Goal: Information Seeking & Learning: Stay updated

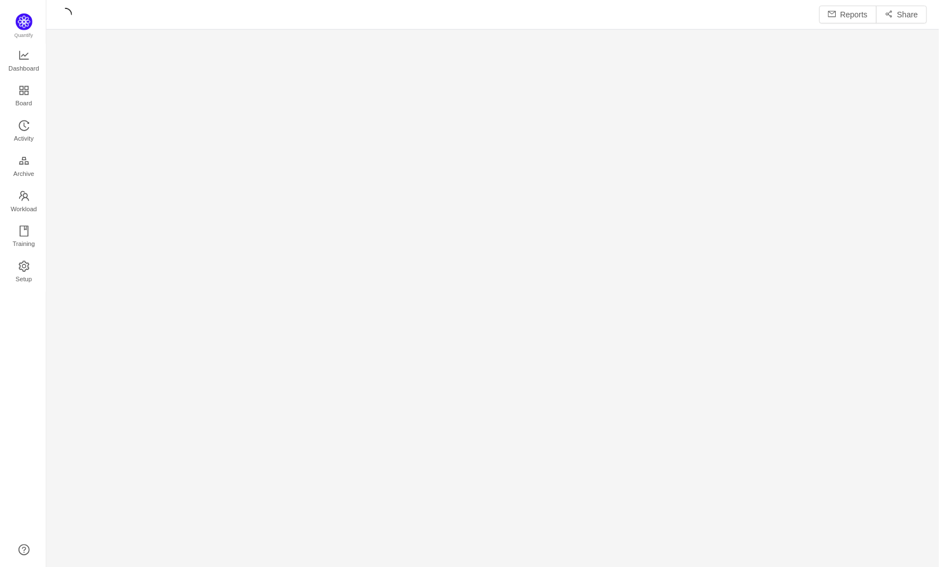
scroll to position [551, 869]
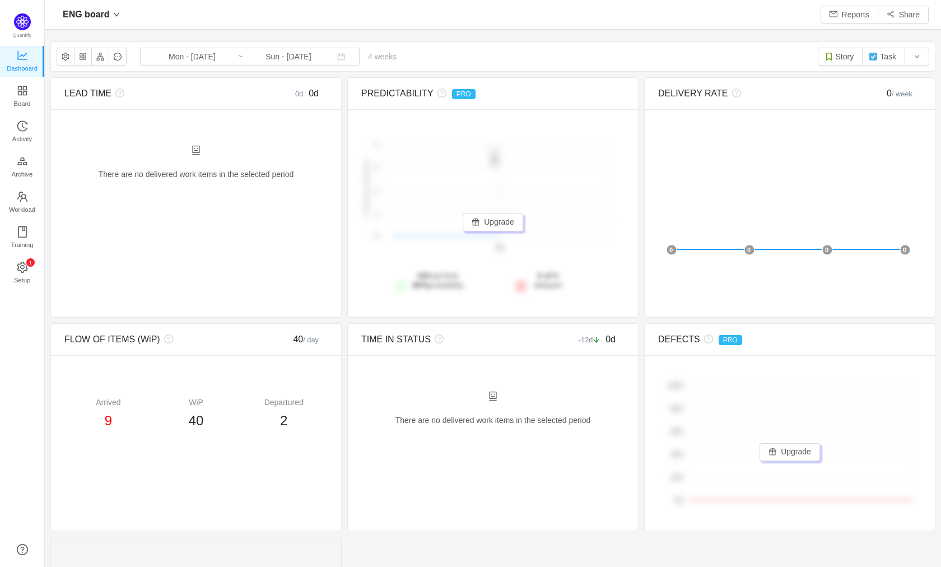
scroll to position [15, 15]
click at [734, 17] on icon "icon: history" at bounding box center [738, 15] width 8 height 8
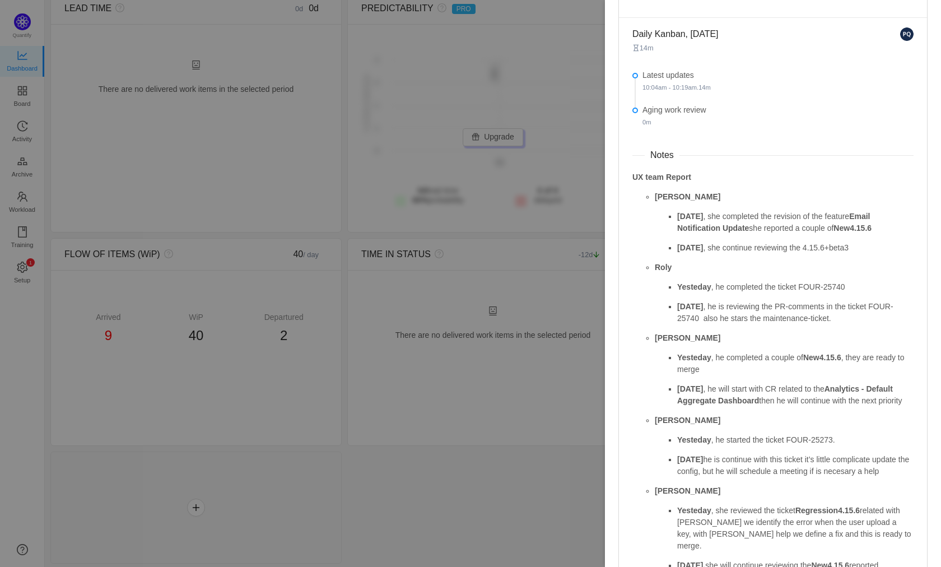
scroll to position [222, 0]
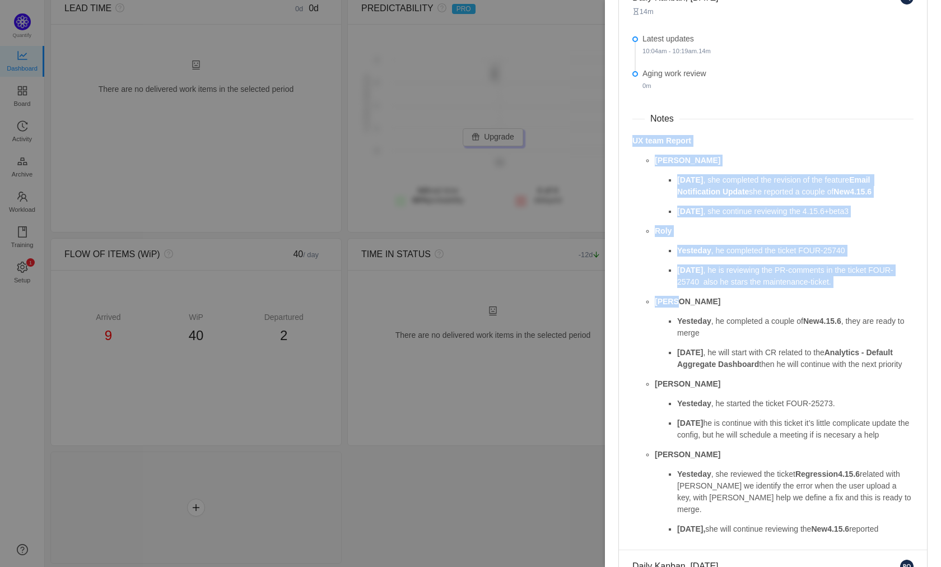
drag, startPoint x: 632, startPoint y: 139, endPoint x: 728, endPoint y: 299, distance: 186.7
click at [728, 300] on div "UX team Report Ana Yesterday , she completed the revision of the feature Email …" at bounding box center [773, 335] width 281 height 400
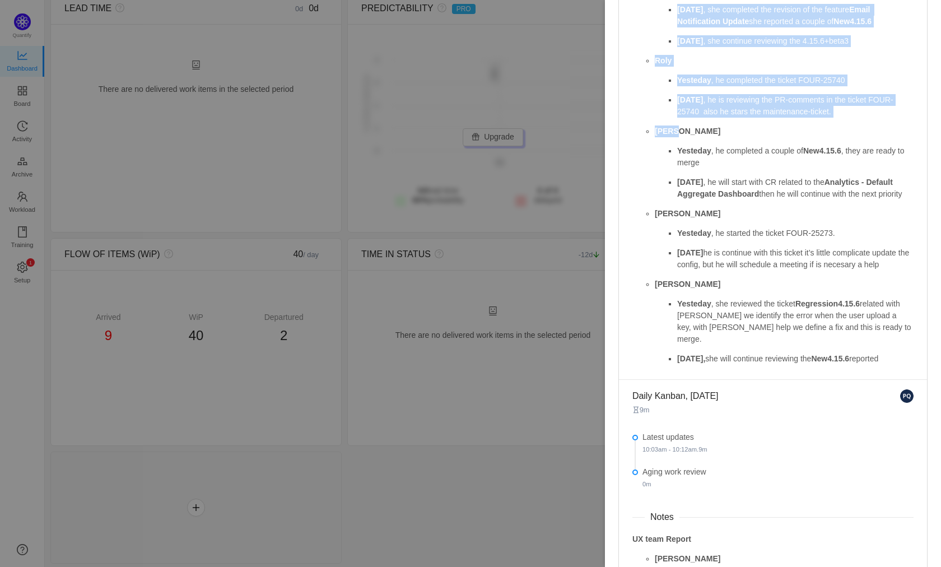
scroll to position [394, 0]
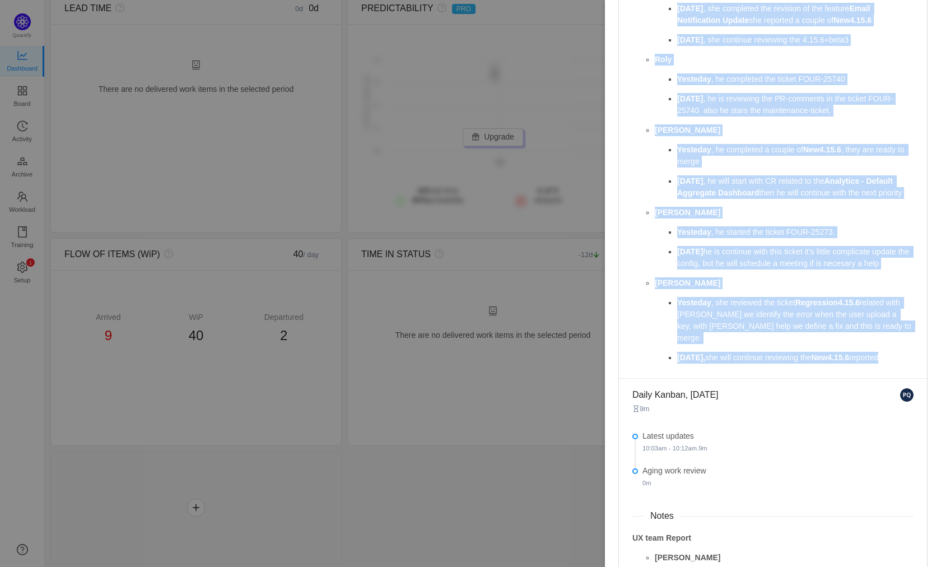
click at [897, 364] on p "[DATE], she will continue reviewing the New4.15.6 reported" at bounding box center [795, 358] width 236 height 12
copy div "UX team Report Ana Yesterday , she completed the revision of the feature Email …"
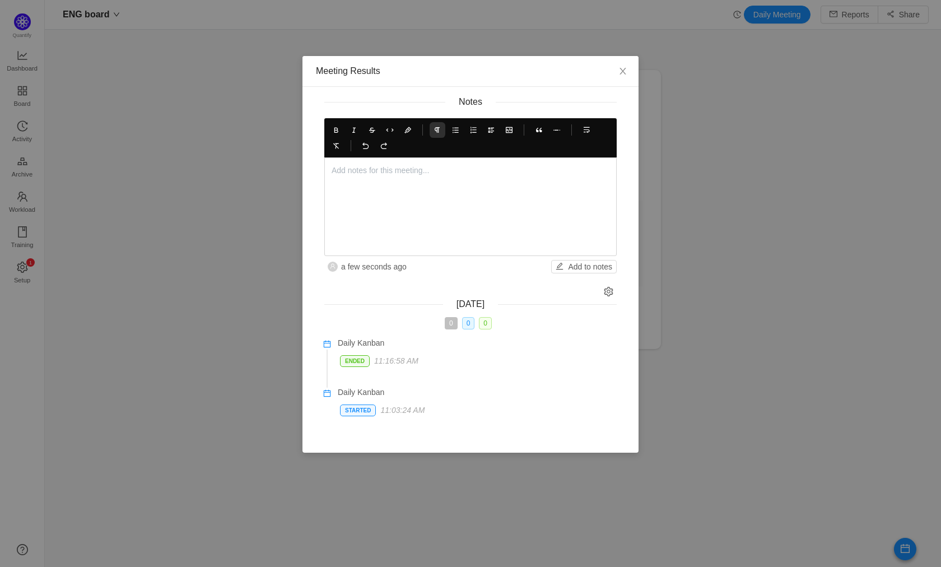
scroll to position [10, 0]
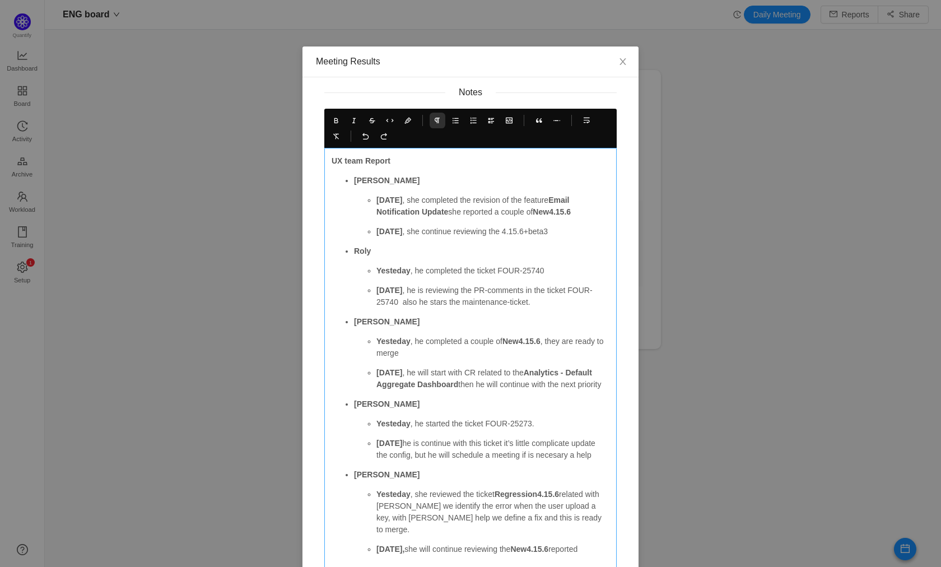
click at [402, 202] on strong "[DATE]" at bounding box center [390, 200] width 26 height 9
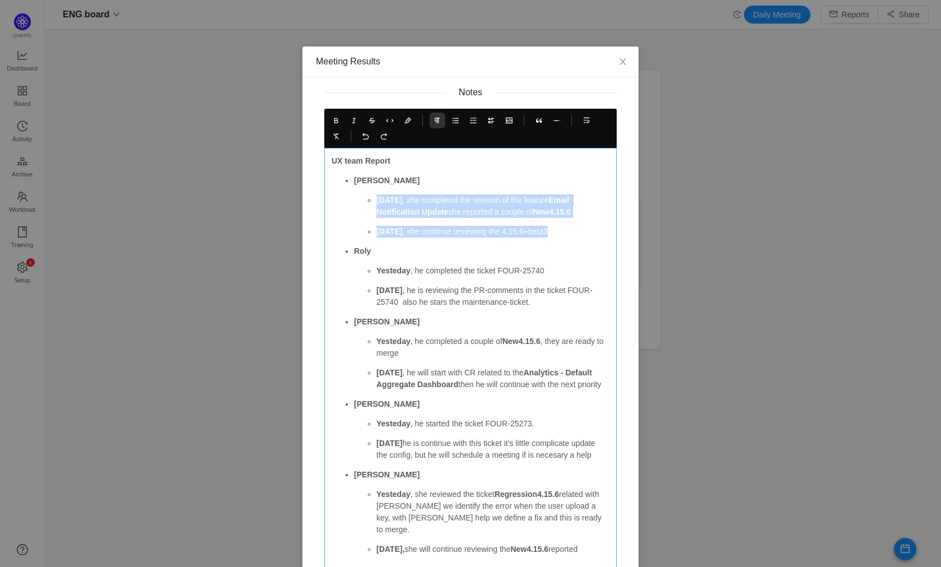
drag, startPoint x: 556, startPoint y: 231, endPoint x: 370, endPoint y: 201, distance: 188.0
click at [370, 201] on ul "[DATE] , she completed the revision of the feature Email Notification Update sh…" at bounding box center [482, 215] width 256 height 43
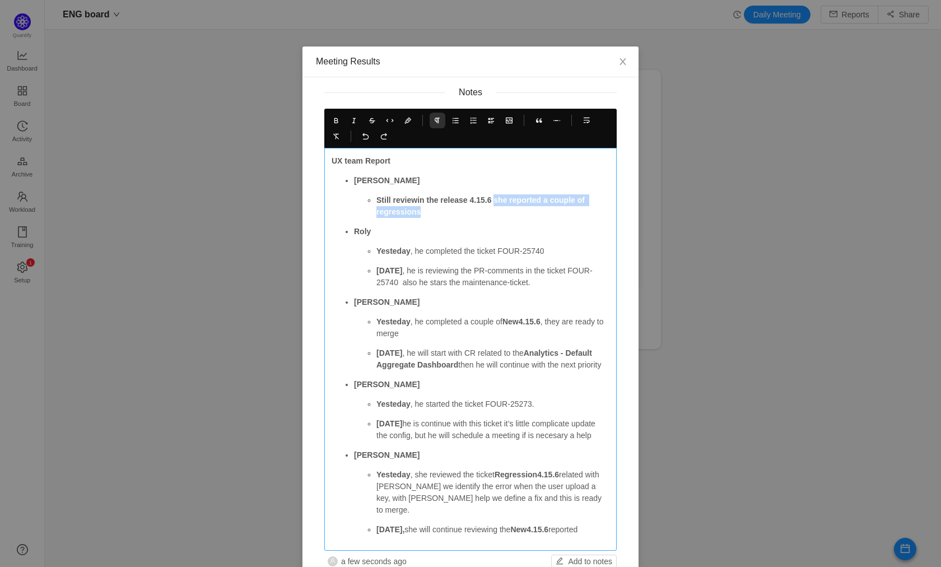
click at [497, 203] on strong "Still reviewin the release 4.15.6 she reported a couple of regressions" at bounding box center [482, 206] width 211 height 21
click at [332, 119] on icon at bounding box center [336, 121] width 8 height 8
click at [419, 211] on p "Still reviewin the release 4.15.6 she reported a couple of regressions" at bounding box center [493, 206] width 233 height 24
click at [377, 253] on strong "Yesteday" at bounding box center [394, 251] width 34 height 9
click at [423, 253] on p "Yesteday , he completed the ticket FOUR-25740" at bounding box center [493, 251] width 233 height 12
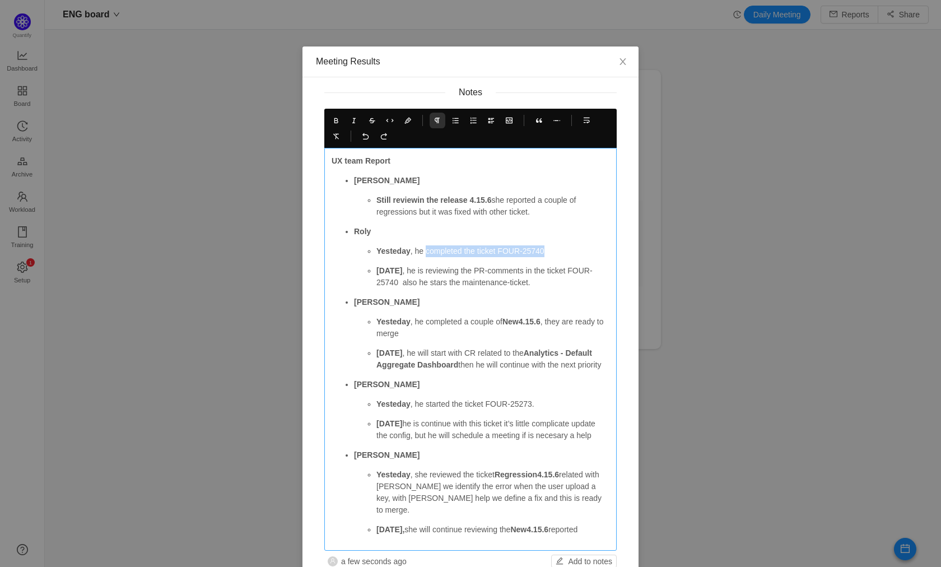
click at [564, 249] on p "Yesteday , he completed the ticket FOUR-25740" at bounding box center [493, 251] width 233 height 12
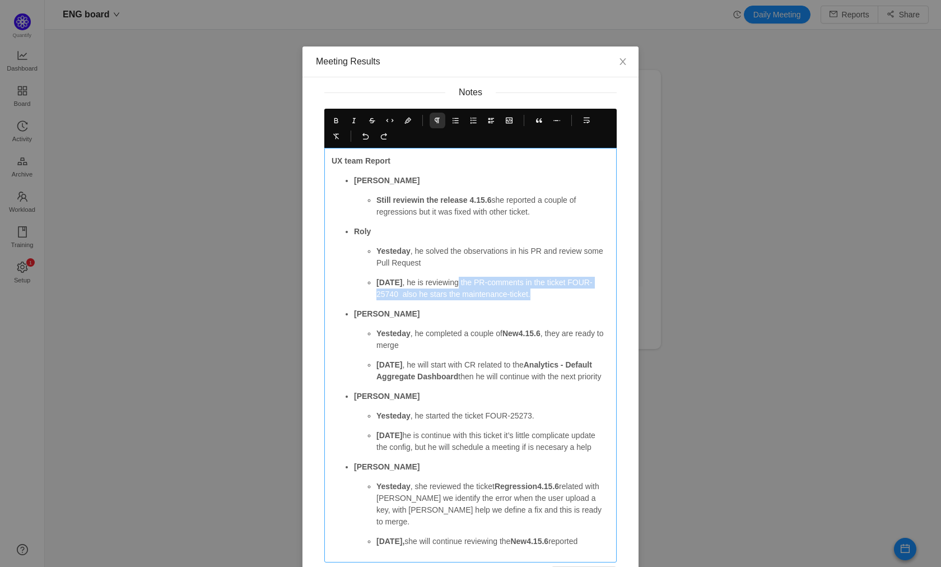
drag, startPoint x: 453, startPoint y: 284, endPoint x: 552, endPoint y: 289, distance: 98.8
click at [553, 290] on p "[DATE] , he is reviewing the PR-comments in the ticket FOUR-25740 also he stars…" at bounding box center [493, 289] width 233 height 24
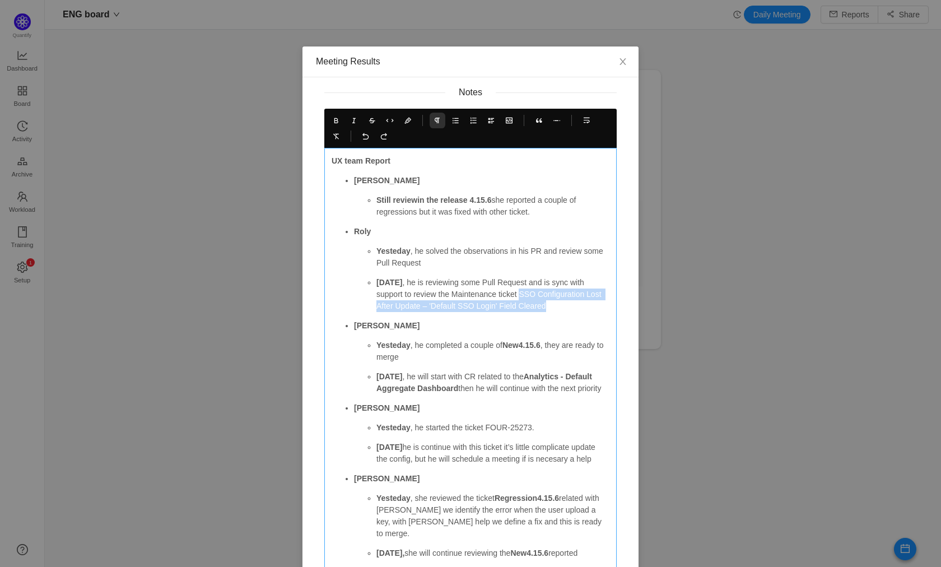
click at [521, 295] on p "[DATE] , he is reviewing some Pull Request and is sync with support to review t…" at bounding box center [493, 294] width 233 height 35
click at [335, 120] on icon at bounding box center [336, 121] width 8 height 8
click at [425, 356] on p "Yesteday , he completed a couple of New4.15.6 , they are ready to merge" at bounding box center [493, 352] width 233 height 24
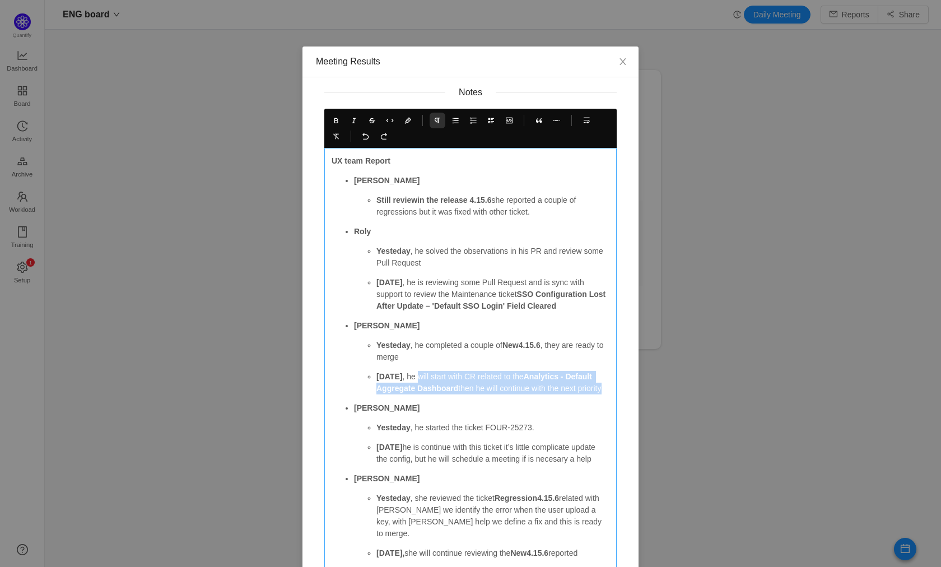
drag, startPoint x: 412, startPoint y: 377, endPoint x: 428, endPoint y: 399, distance: 26.9
click at [428, 394] on p "[DATE] , he will start with CR related to the Analytics - Default Aggregate Das…" at bounding box center [493, 383] width 233 height 24
click at [377, 389] on p "[DATE] , he continue with the tickets related with the feature Analytics - Defa…" at bounding box center [493, 383] width 233 height 24
click at [331, 114] on button at bounding box center [336, 121] width 16 height 16
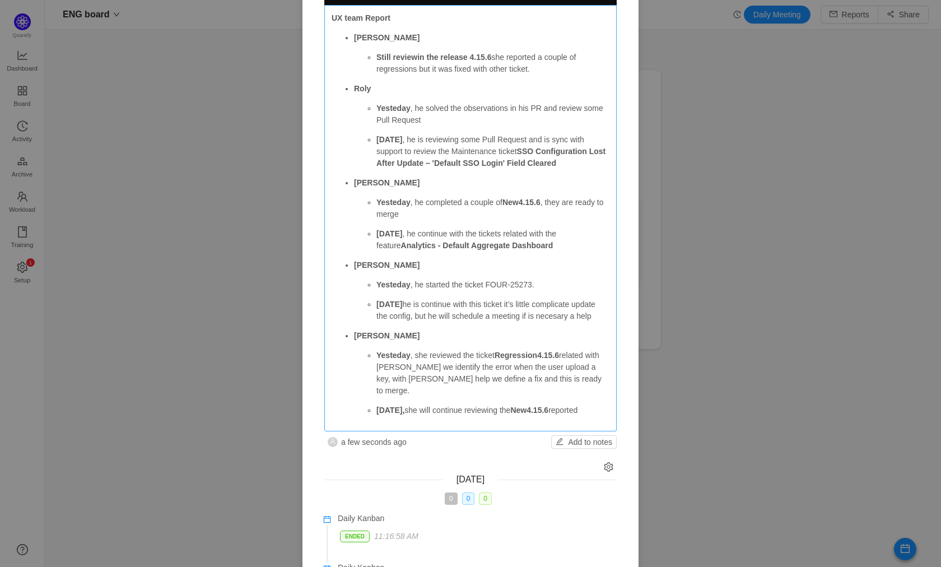
scroll to position [166, 0]
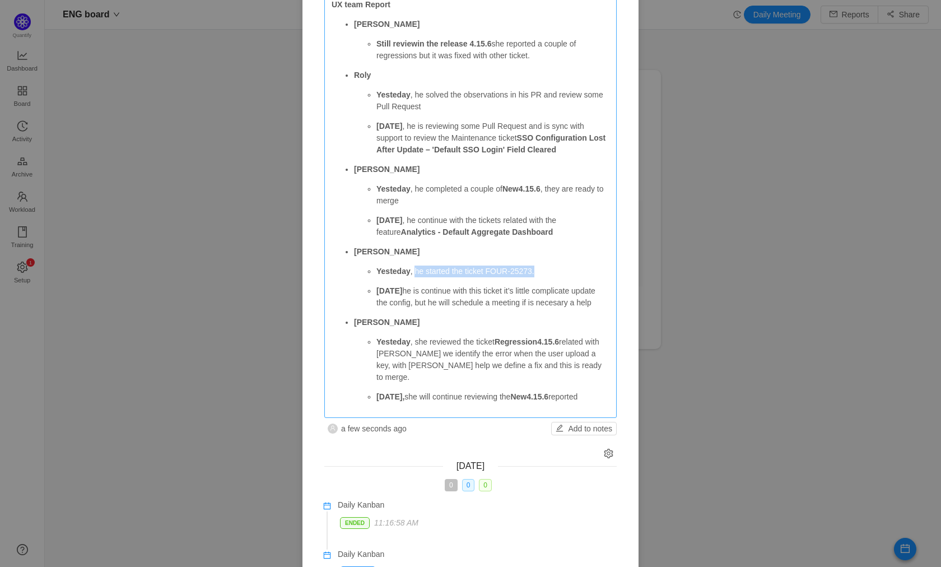
drag, startPoint x: 412, startPoint y: 271, endPoint x: 553, endPoint y: 268, distance: 141.3
click at [554, 269] on p "Yesteday , he started the ticket FOUR-25273." at bounding box center [493, 272] width 233 height 12
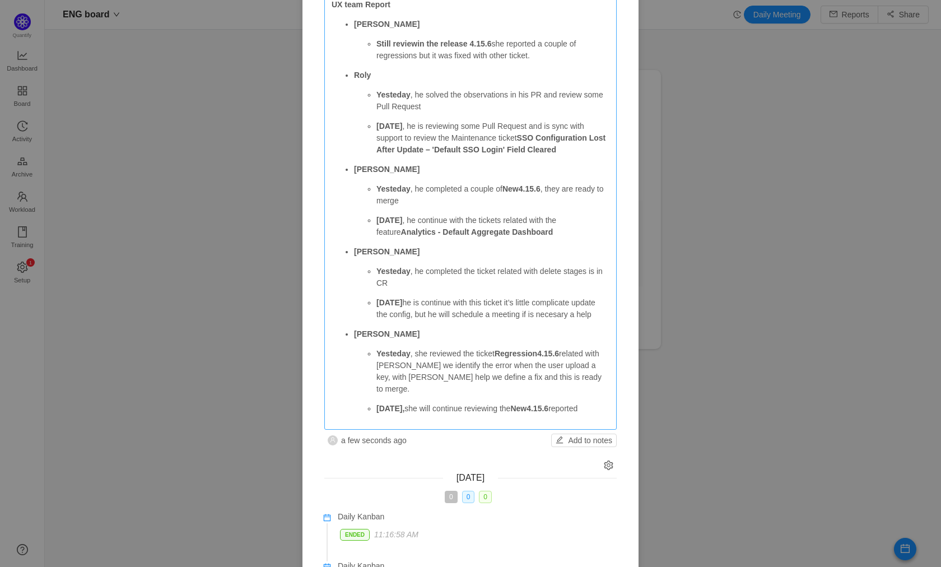
drag, startPoint x: 400, startPoint y: 304, endPoint x: 415, endPoint y: 326, distance: 27.0
click at [415, 321] on p "[DATE] he is continue with this ticket it’s little complicate update the config…" at bounding box center [493, 309] width 233 height 24
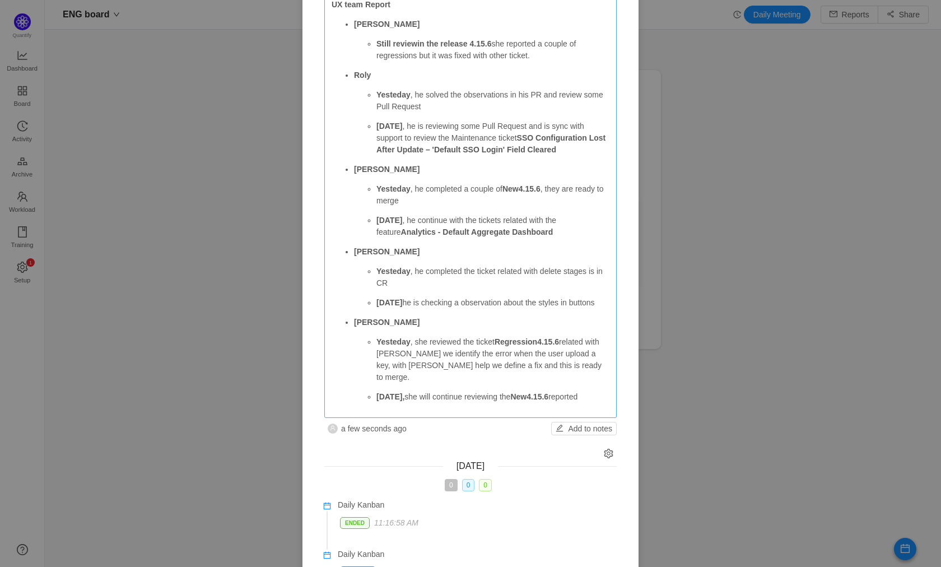
click at [415, 344] on p "Yesteday , she reviewed the ticket Regression4.15.6 related with [PERSON_NAME] …" at bounding box center [493, 359] width 233 height 47
click at [570, 342] on p "Yesteday , she reviewed the ticket Regression4.15.6 related with [PERSON_NAME] …" at bounding box center [493, 359] width 233 height 47
click at [588, 365] on p "Yesteday , she reviewed the ticket Regression4.15.6 related with [PERSON_NAME] …" at bounding box center [493, 359] width 233 height 47
click at [469, 345] on p "Yesteday , she reviewed the ticket Regression4.15.6 related with [PERSON_NAME] …" at bounding box center [493, 359] width 233 height 47
drag, startPoint x: 389, startPoint y: 356, endPoint x: 587, endPoint y: 368, distance: 198.7
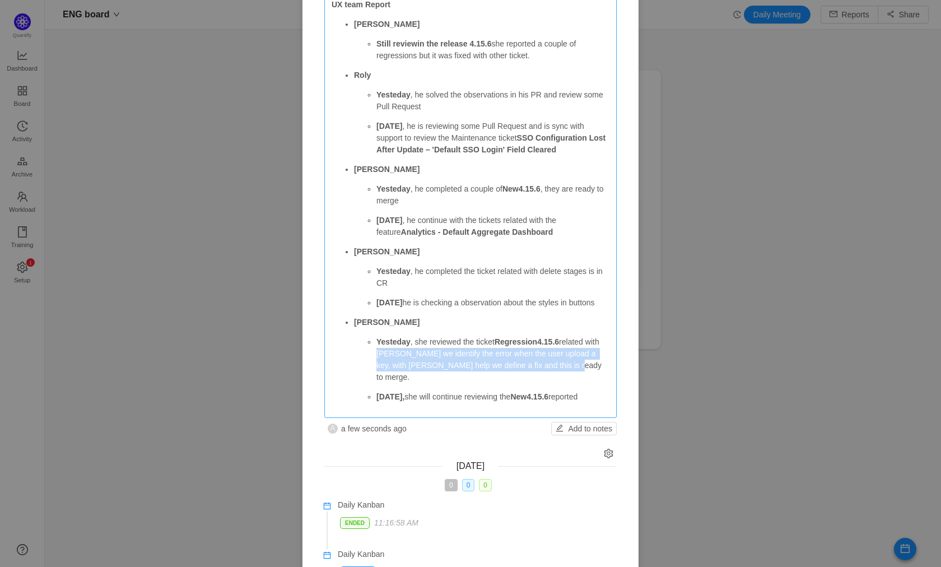
click at [588, 368] on p "Yesteday , she reviewed the ticket Regression4.15.6 related with [PERSON_NAME] …" at bounding box center [493, 359] width 233 height 47
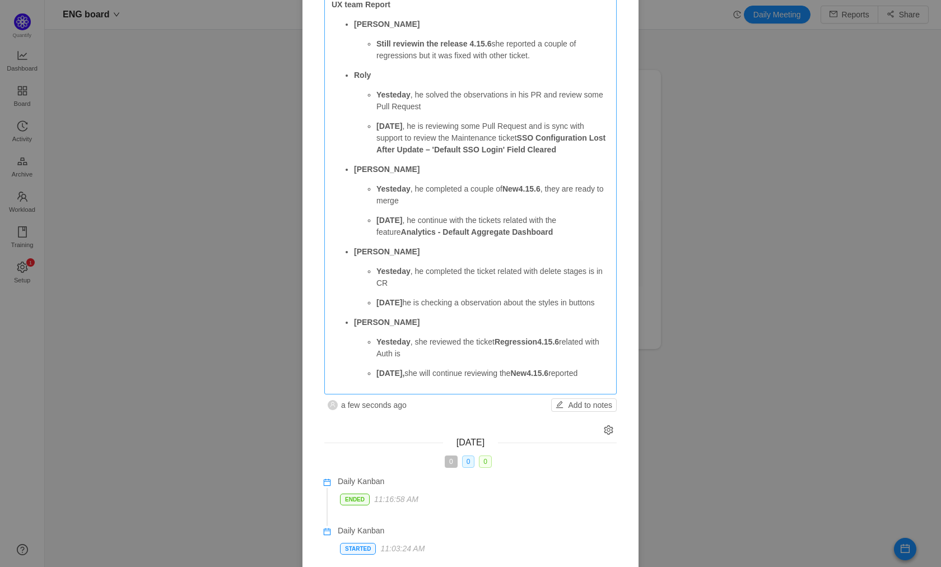
drag, startPoint x: 391, startPoint y: 355, endPoint x: 414, endPoint y: 355, distance: 23.5
click at [415, 355] on p "Yesteday , she reviewed the ticket Regression4.15.6 related with Auth is" at bounding box center [493, 348] width 233 height 24
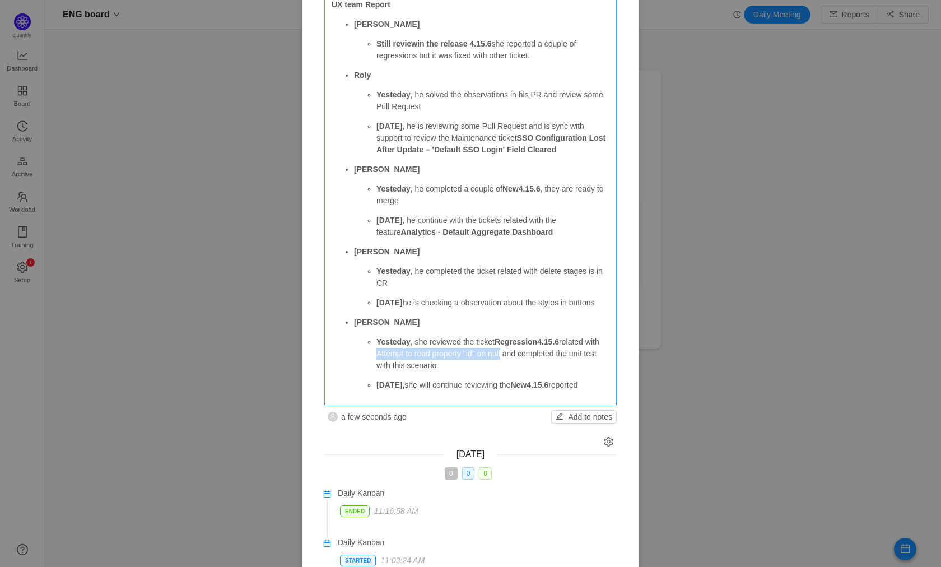
drag, startPoint x: 521, startPoint y: 358, endPoint x: 391, endPoint y: 354, distance: 130.6
click at [391, 354] on p "Yesteday , she reviewed the ticket Regression4.15.6 related with Attempt to rea…" at bounding box center [493, 353] width 233 height 35
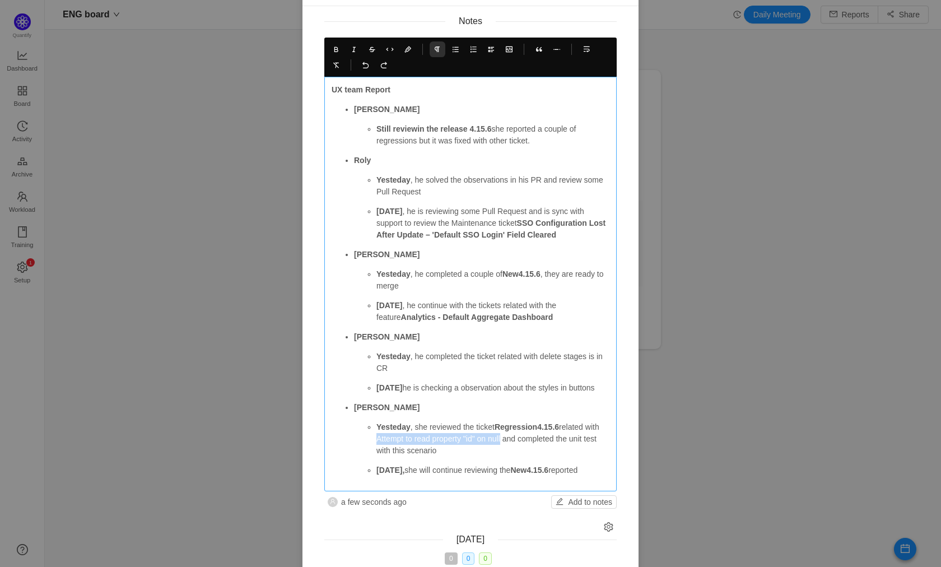
scroll to position [70, 0]
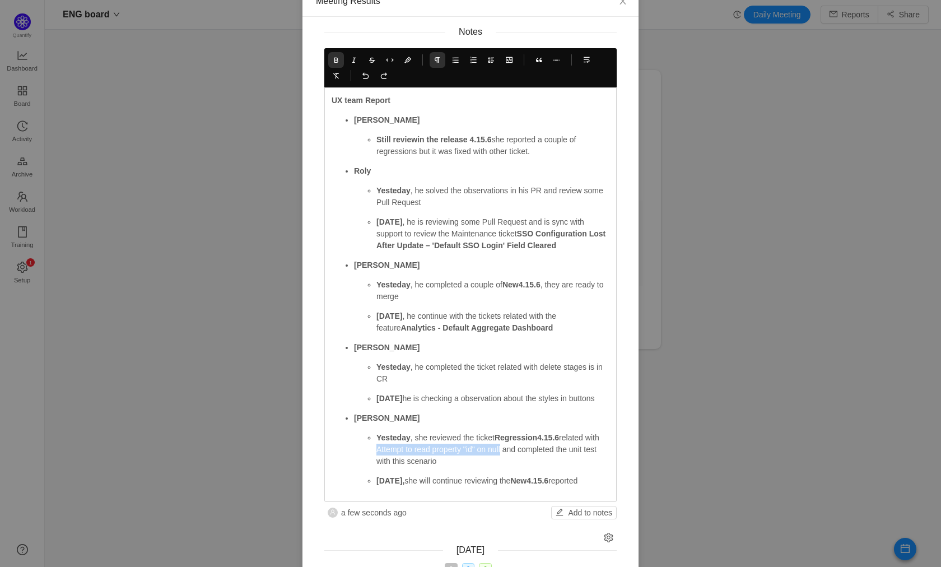
click at [332, 56] on icon at bounding box center [336, 60] width 8 height 8
click at [485, 470] on ul "Yesteday , she reviewed the ticket Regression4.15.6 related with Attempt to rea…" at bounding box center [482, 459] width 256 height 55
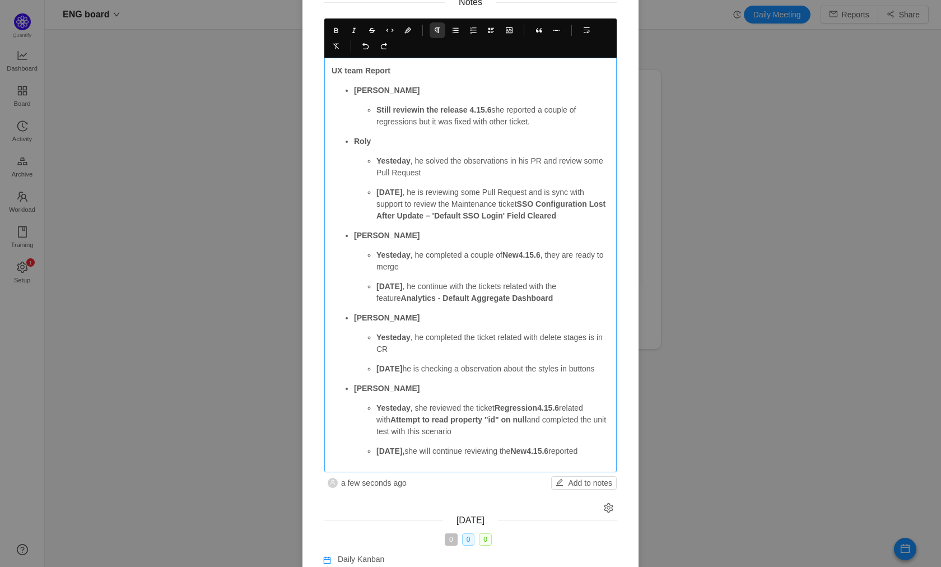
scroll to position [104, 0]
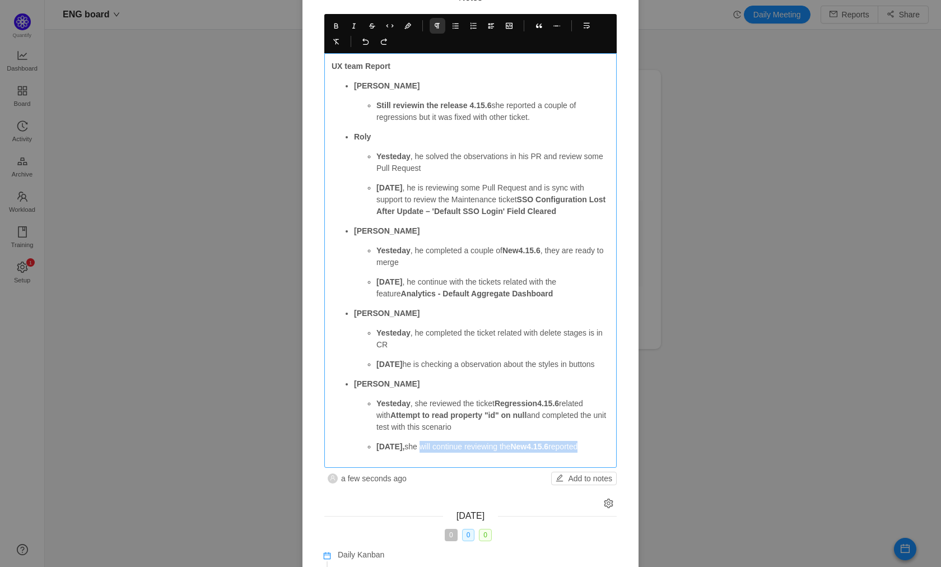
drag, startPoint x: 414, startPoint y: 448, endPoint x: 602, endPoint y: 446, distance: 188.3
click at [602, 446] on p "[DATE], she will continue reviewing the New4.15.6 reported" at bounding box center [493, 447] width 233 height 12
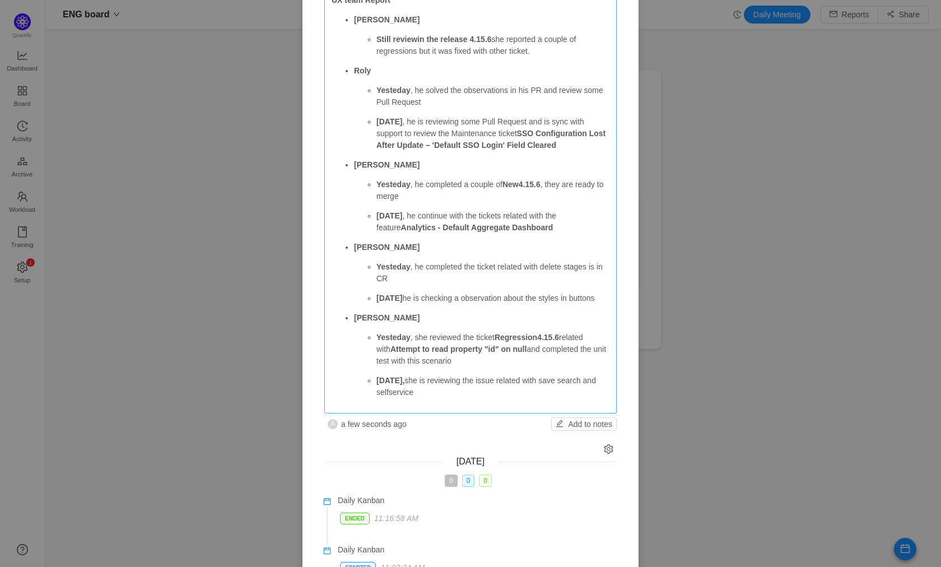
scroll to position [226, 0]
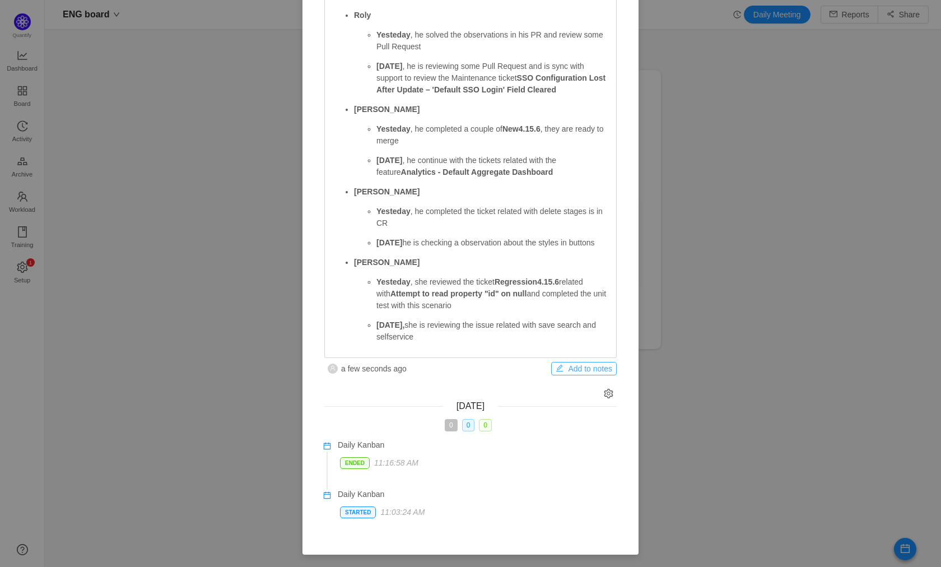
click at [570, 368] on button "Add to notes" at bounding box center [584, 368] width 66 height 13
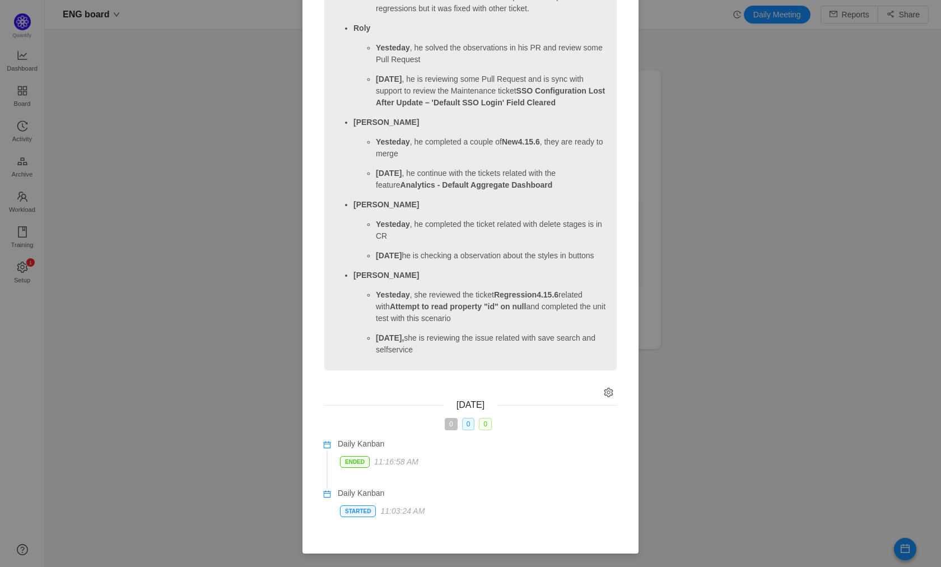
scroll to position [173, 0]
click at [542, 349] on p "[DATE], she is reviewing the issue related with save search and selfservice" at bounding box center [493, 345] width 234 height 24
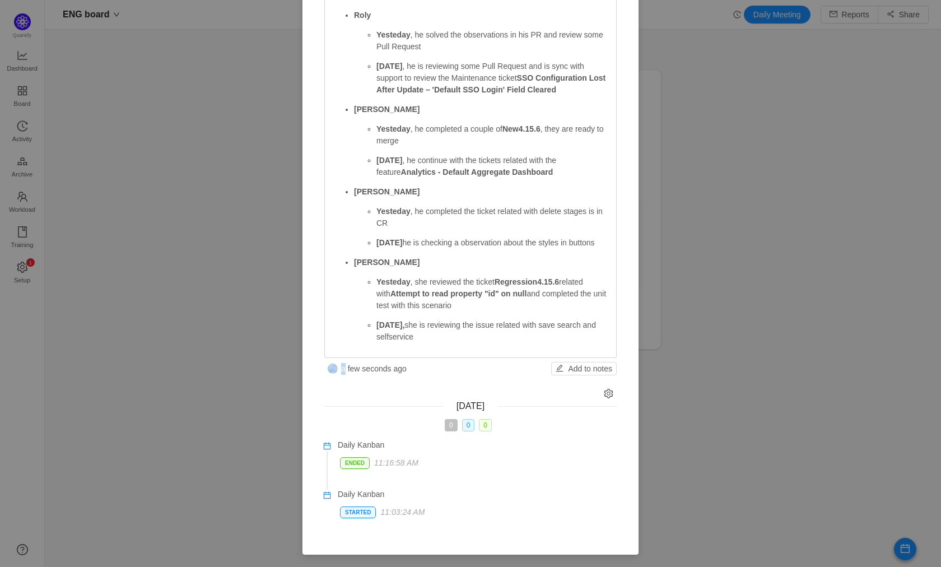
click at [542, 349] on div "UX team Report [PERSON_NAME] reviewin the release 4.15.6 she reported a couple …" at bounding box center [470, 145] width 293 height 426
click at [519, 327] on p "[DATE], she is reviewing the issue related with save search and selfservice" at bounding box center [493, 331] width 233 height 24
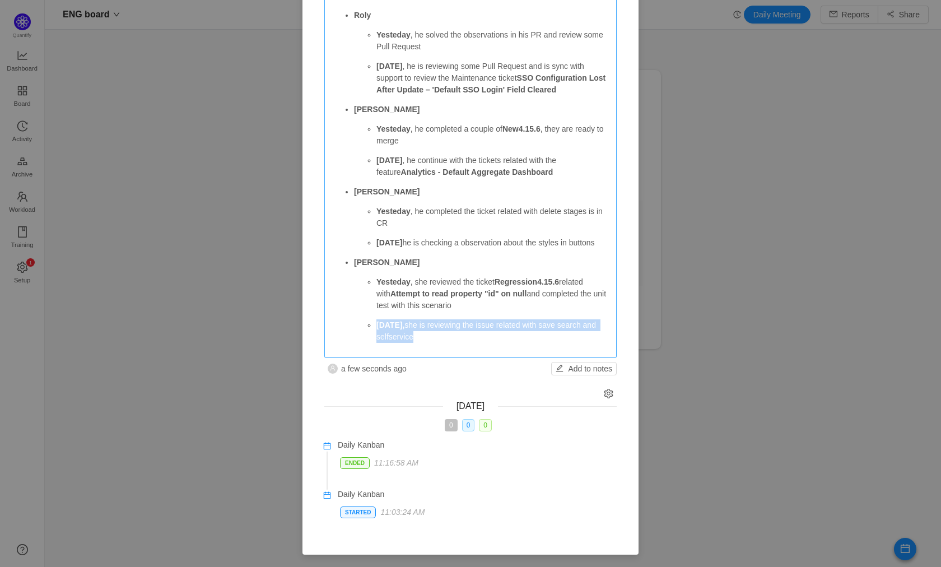
click at [519, 327] on p "[DATE], she is reviewing the issue related with save search and selfservice" at bounding box center [493, 331] width 233 height 24
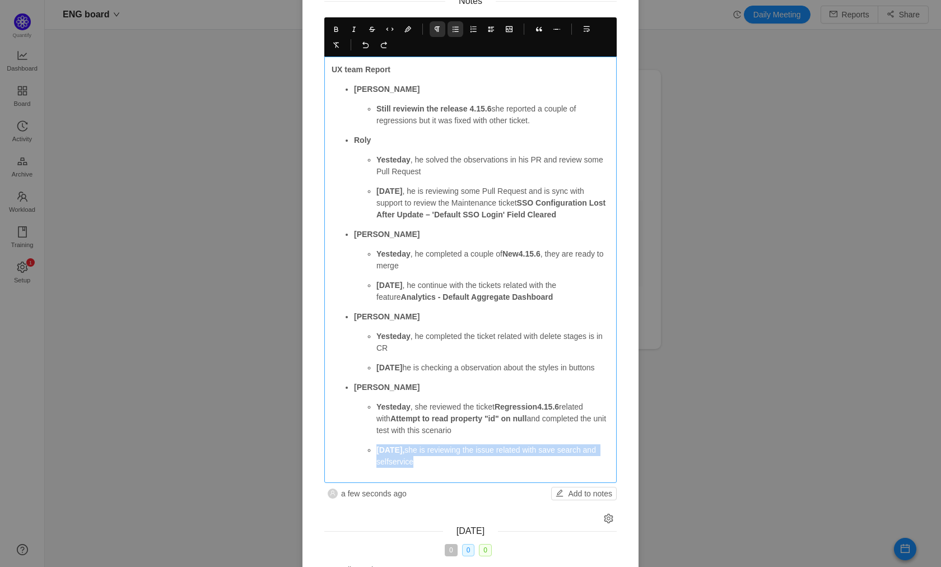
scroll to position [77, 0]
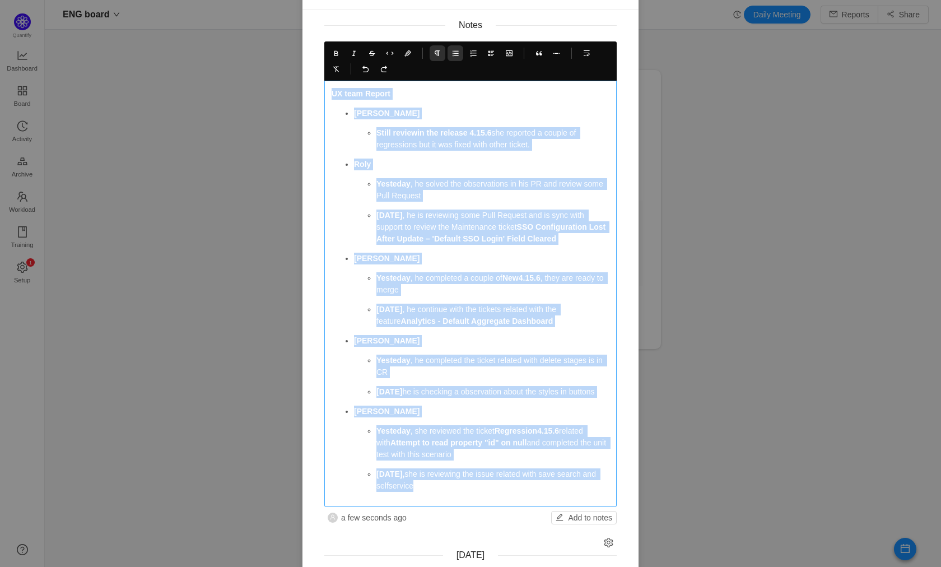
click at [332, 91] on strong "UX team Report" at bounding box center [361, 93] width 59 height 9
copy div "UX team Report [PERSON_NAME] reviewin the release 4.15.6 she reported a couple …"
click at [589, 514] on button "Add to notes" at bounding box center [584, 517] width 66 height 13
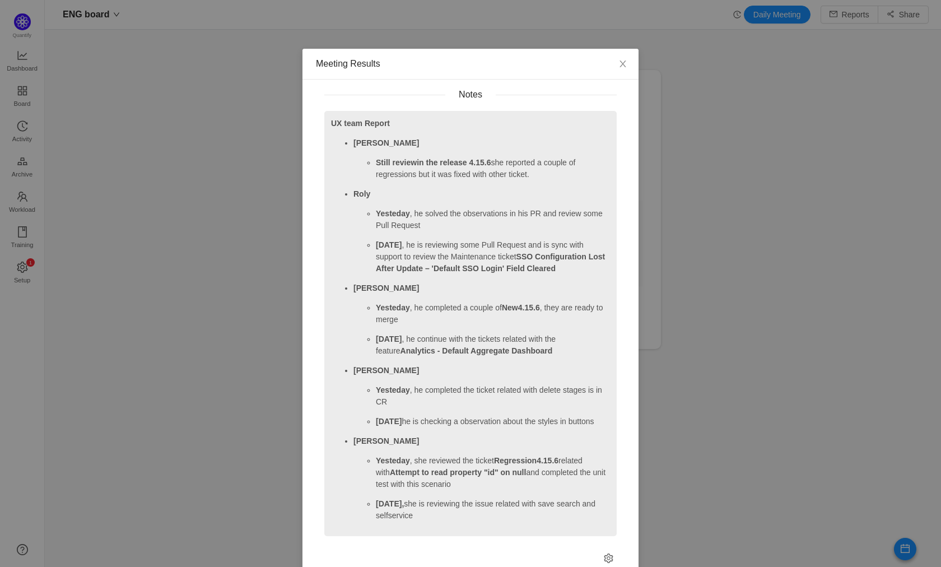
scroll to position [0, 0]
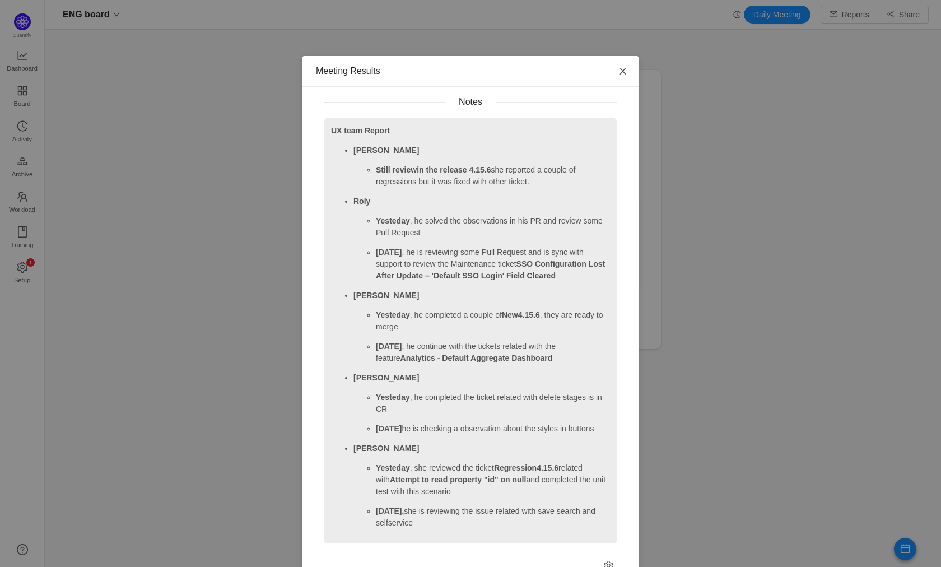
click at [621, 71] on icon "icon: close" at bounding box center [623, 71] width 9 height 9
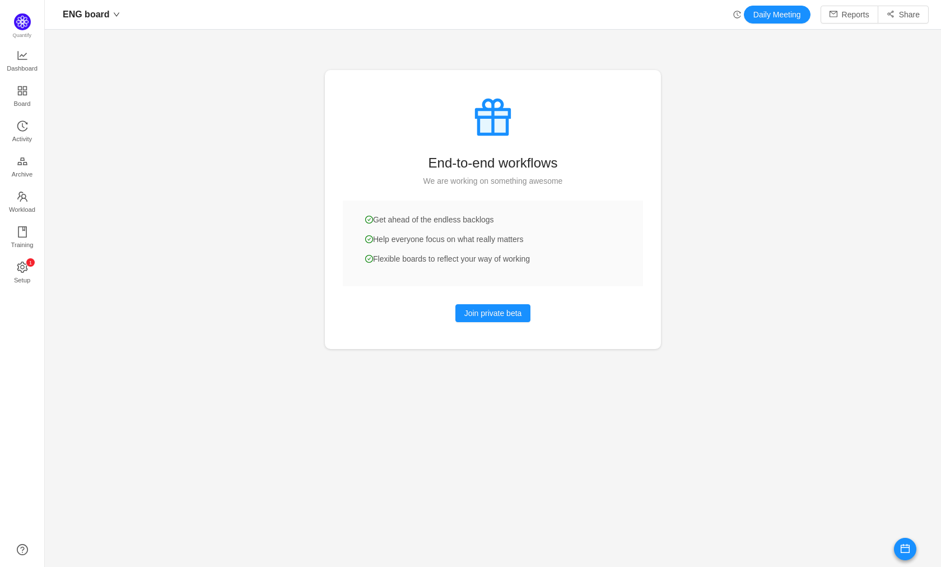
click at [734, 13] on icon "icon: history" at bounding box center [737, 14] width 7 height 7
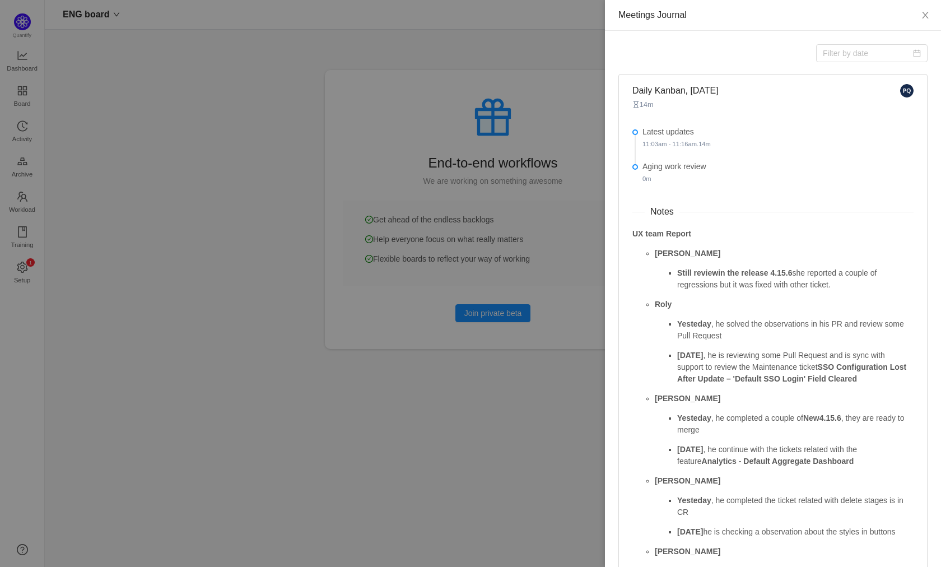
click at [769, 316] on li "[PERSON_NAME] , he solved the observations in his PR and review some Pull Reque…" at bounding box center [784, 342] width 259 height 86
click at [769, 315] on li "[PERSON_NAME] , he solved the observations in his PR and review some Pull Reque…" at bounding box center [784, 342] width 259 height 86
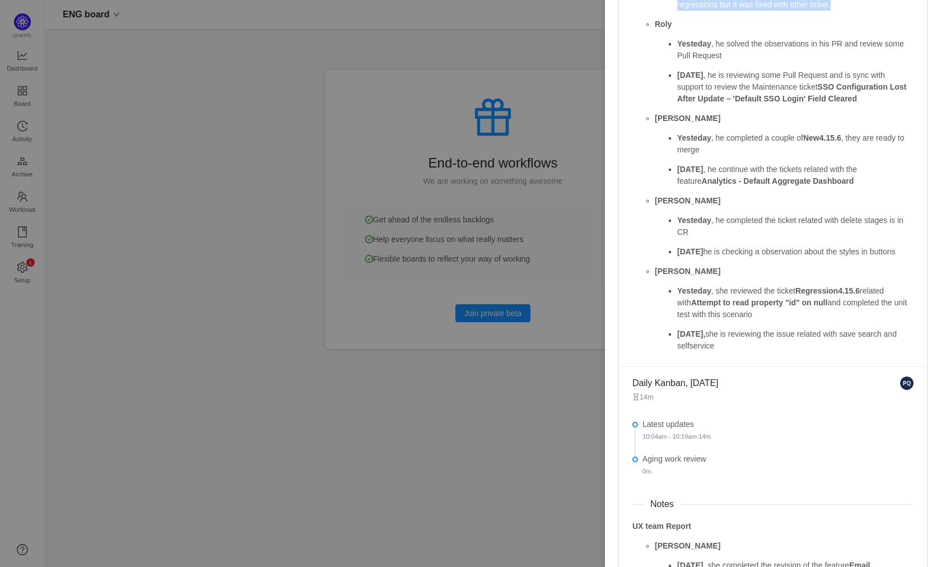
scroll to position [282, 0]
click at [703, 350] on p "[DATE], she is reviewing the issue related with save search and selfservice" at bounding box center [795, 338] width 236 height 24
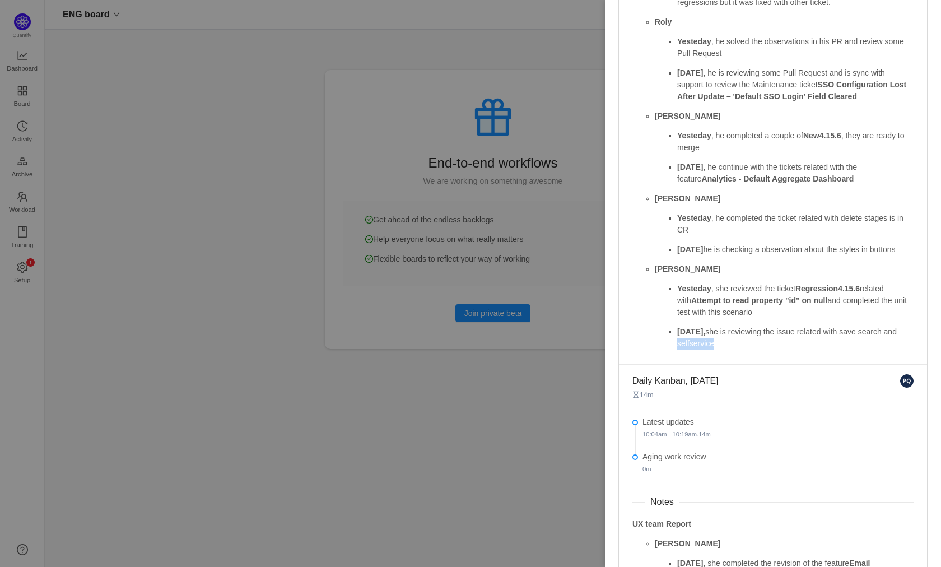
click at [703, 350] on p "[DATE], she is reviewing the issue related with save search and selfservice" at bounding box center [795, 338] width 236 height 24
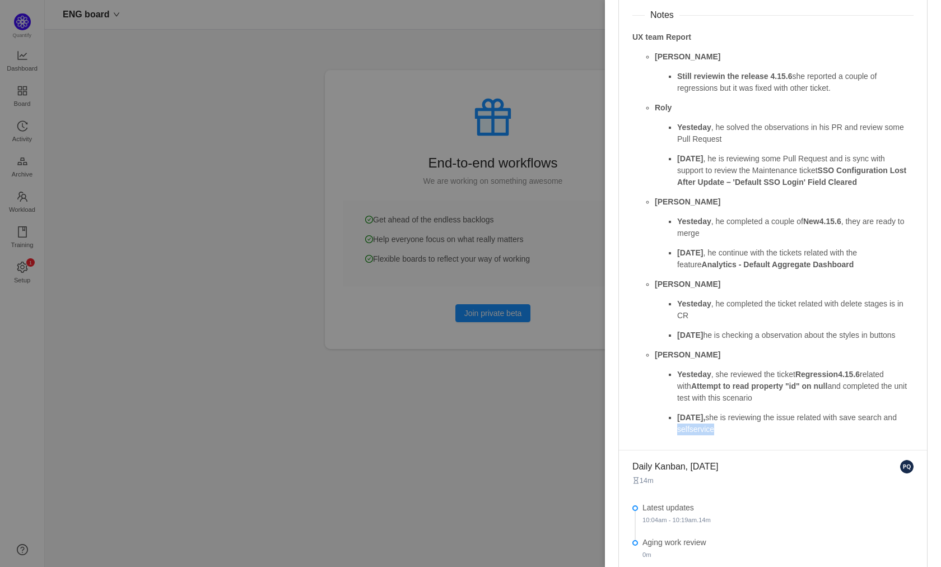
scroll to position [0, 0]
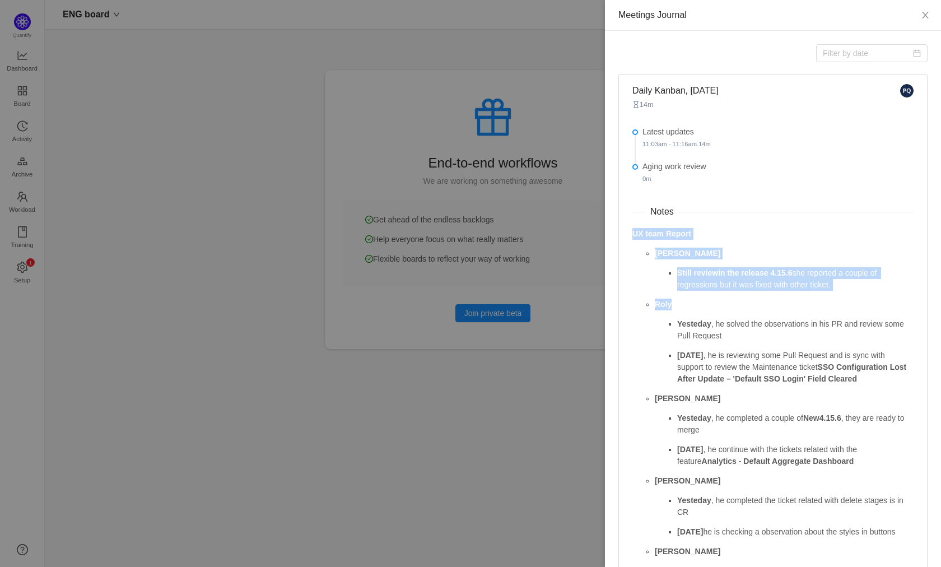
drag, startPoint x: 634, startPoint y: 234, endPoint x: 732, endPoint y: 314, distance: 126.3
click at [732, 314] on div "UX team Report [PERSON_NAME] reviewin the release 4.15.6 she reported a couple …" at bounding box center [773, 430] width 281 height 404
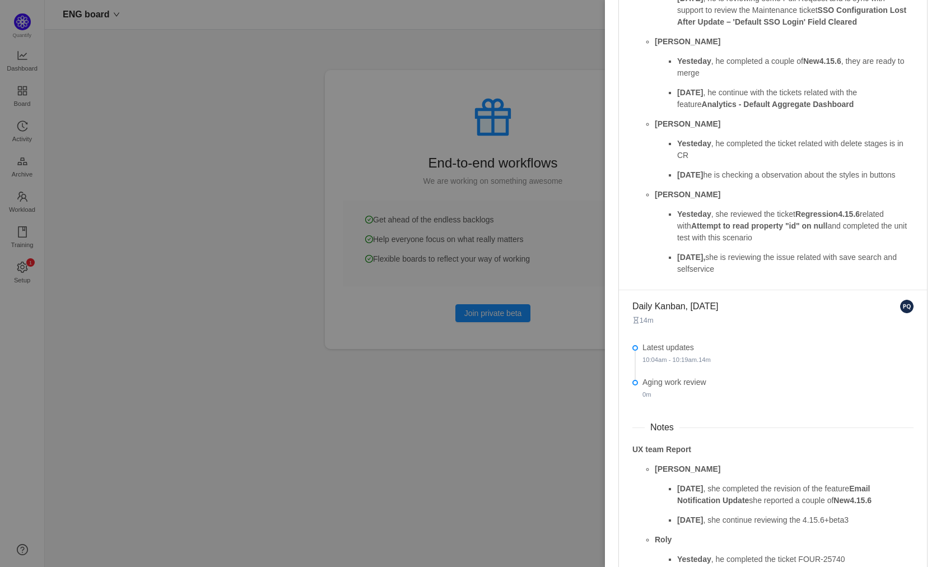
scroll to position [383, 0]
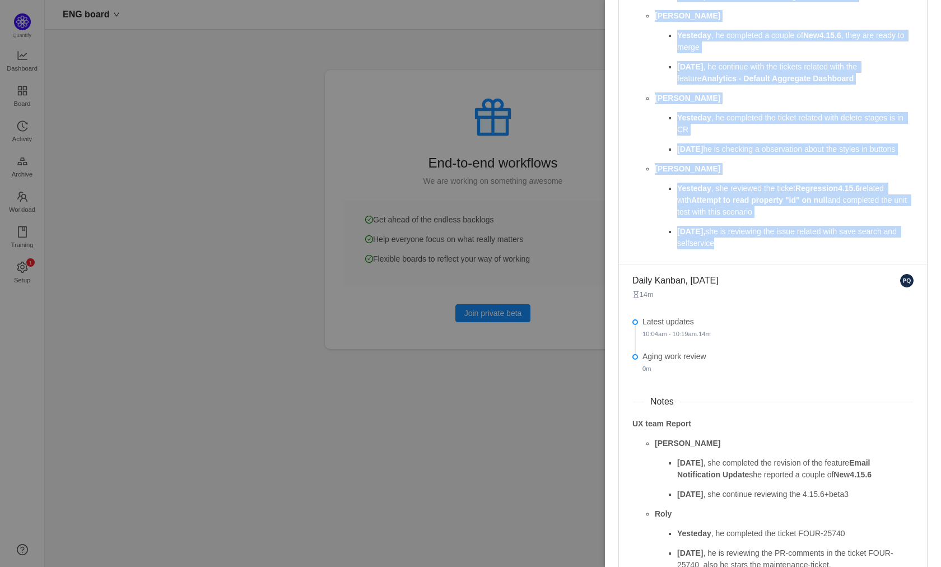
click at [731, 249] on p "[DATE], she is reviewing the issue related with save search and selfservice" at bounding box center [795, 238] width 236 height 24
copy div "UX team Report [PERSON_NAME] reviewin the release 4.15.6 she reported a couple …"
click at [644, 243] on ul "[PERSON_NAME] reviewin the release 4.15.6 she reported a couple of regressions …" at bounding box center [773, 57] width 281 height 384
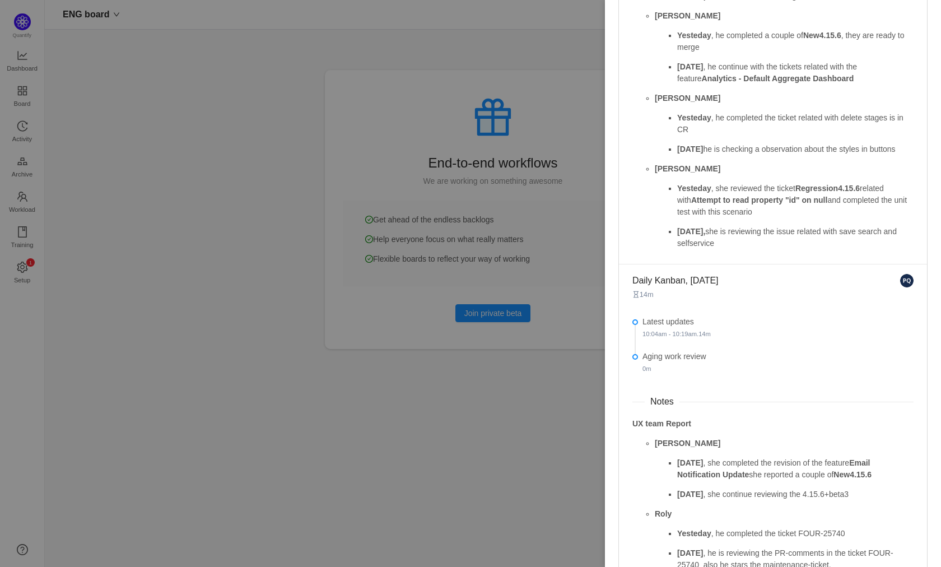
click at [412, 127] on div at bounding box center [470, 283] width 941 height 567
